Goal: Use online tool/utility: Use online tool/utility

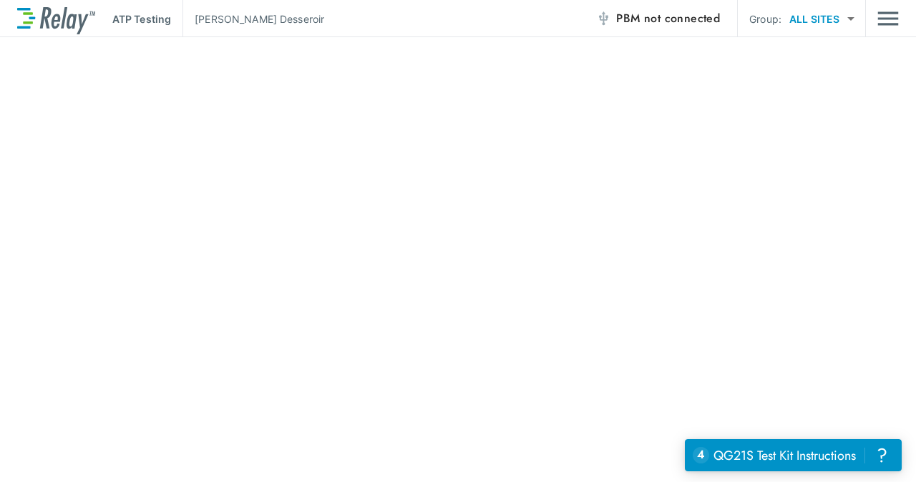
click at [650, 14] on span "not connected" at bounding box center [682, 18] width 76 height 16
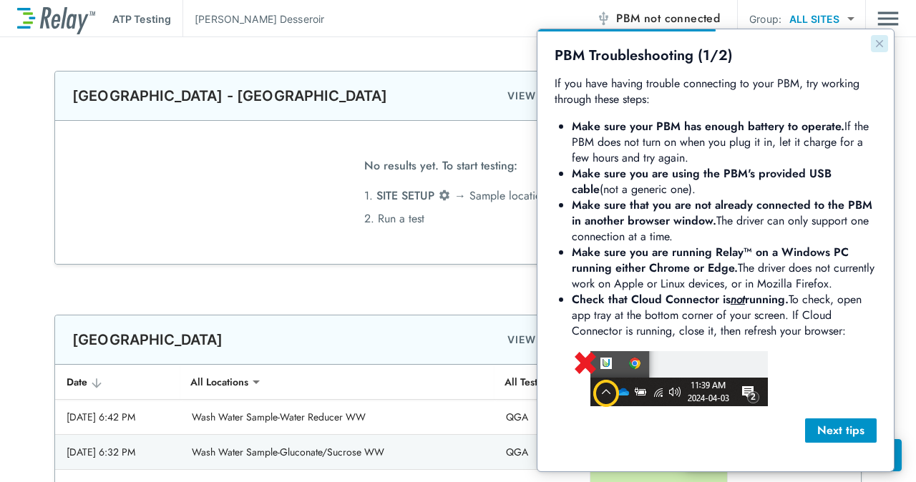
click at [879, 46] on icon "Close guide" at bounding box center [878, 43] width 11 height 11
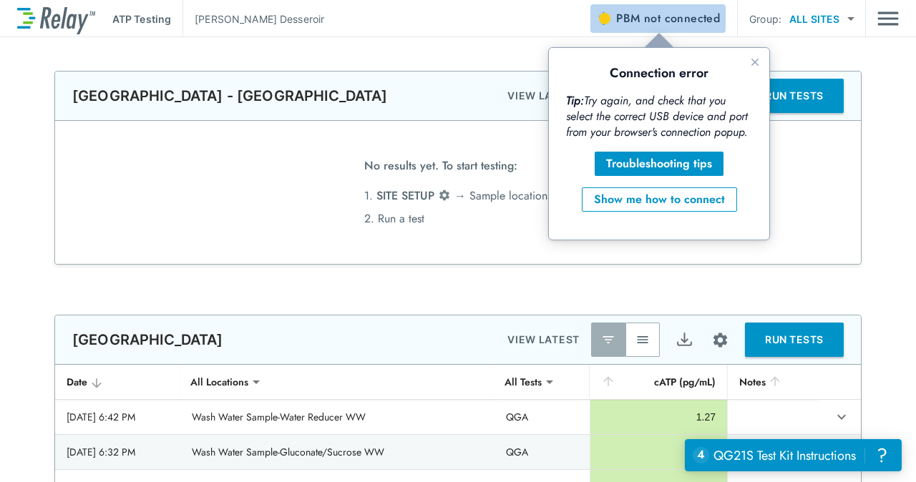
click at [658, 24] on span "not connected" at bounding box center [682, 18] width 76 height 16
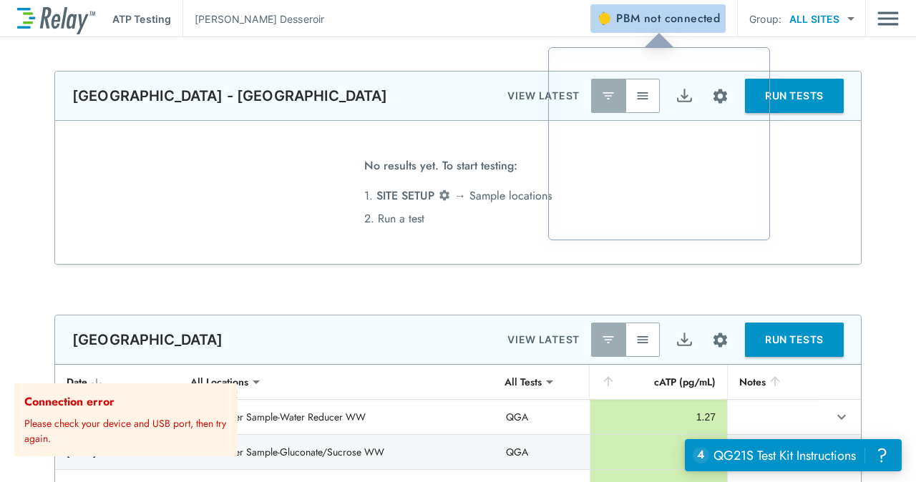
click at [674, 16] on span "not connected" at bounding box center [682, 18] width 76 height 16
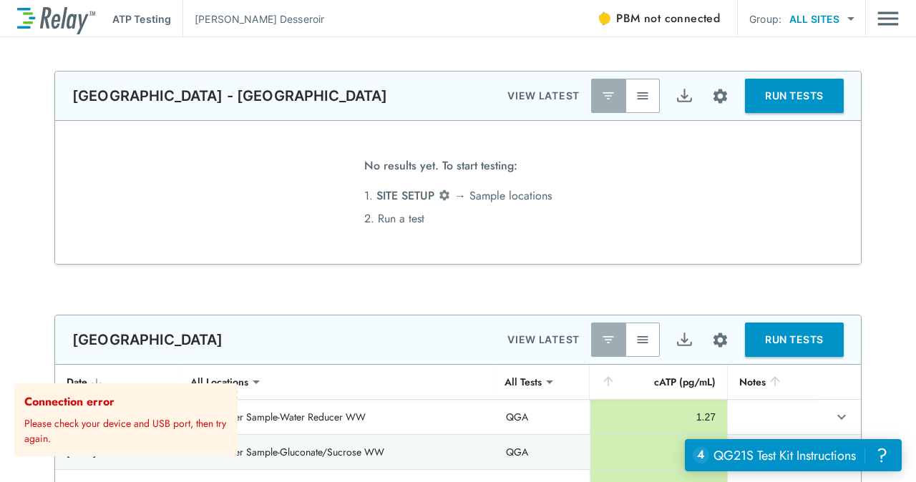
click at [132, 421] on p "Please check your device and USB port, then try again." at bounding box center [127, 429] width 207 height 36
click at [97, 402] on strong "Connection error" at bounding box center [69, 401] width 90 height 16
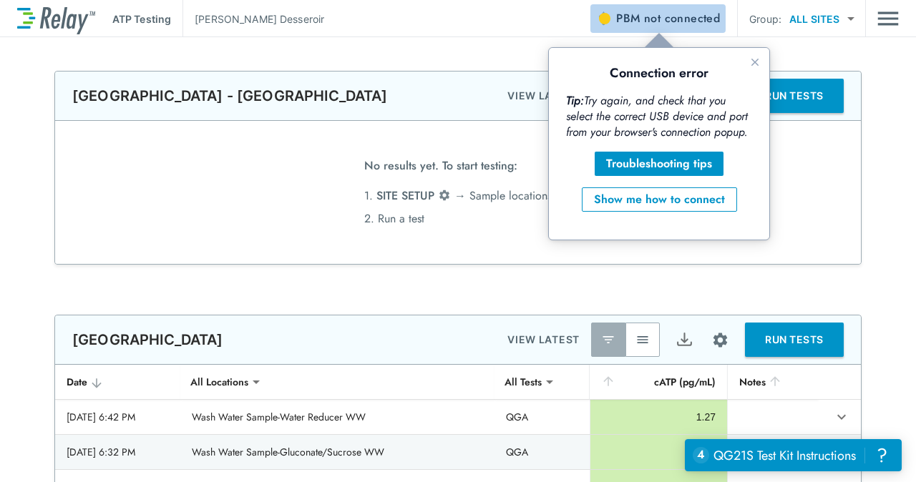
click at [655, 21] on span "not connected" at bounding box center [682, 18] width 76 height 16
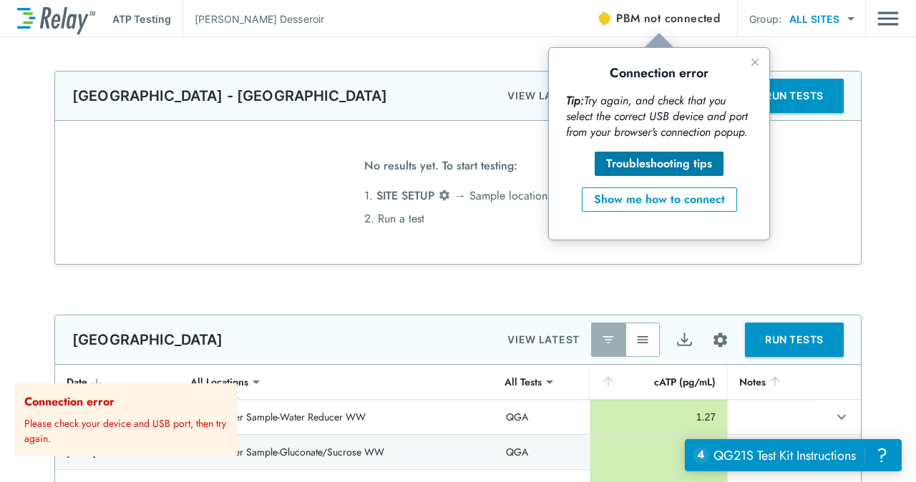
click at [672, 158] on div "Troubleshooting tips" at bounding box center [659, 163] width 106 height 17
